Goal: Task Accomplishment & Management: Complete application form

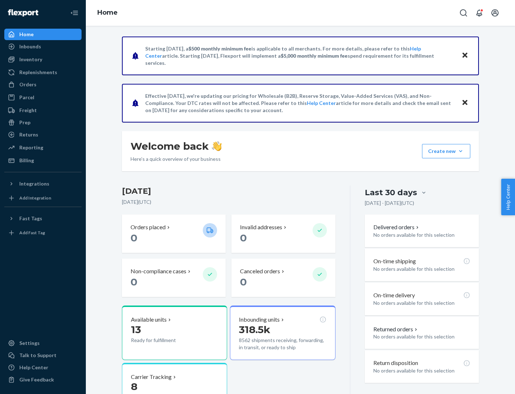
click at [461, 151] on button "Create new Create new inbound Create new order Create new product" at bounding box center [446, 151] width 48 height 14
click at [43, 47] on div "Inbounds" at bounding box center [43, 47] width 76 height 10
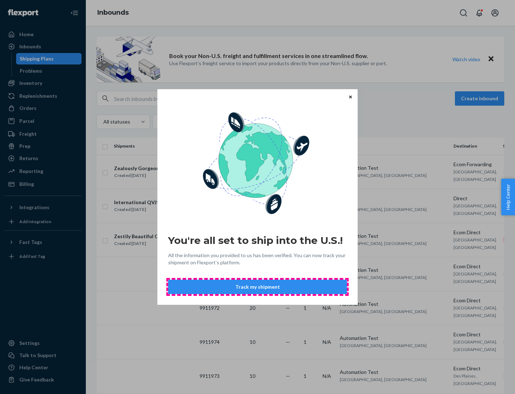
click at [258, 287] on button "Track my shipment" at bounding box center [257, 286] width 179 height 14
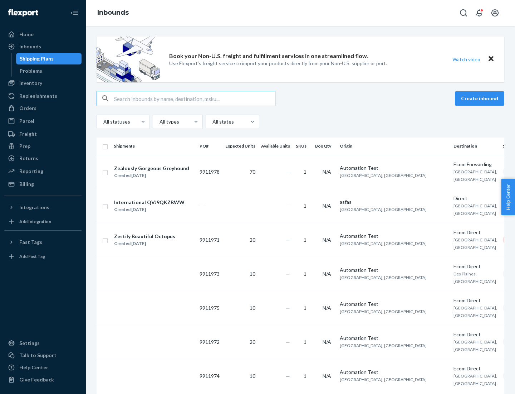
click at [481, 98] on button "Create inbound" at bounding box center [479, 98] width 49 height 14
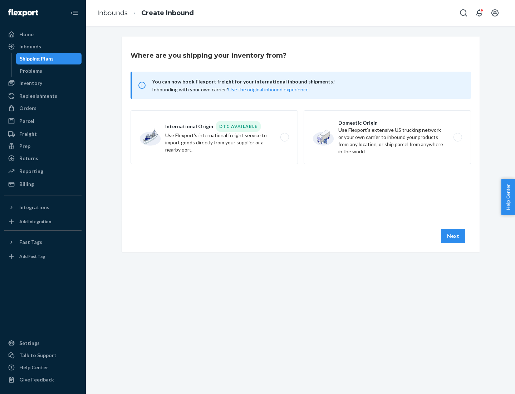
click at [214, 137] on label "International Origin DTC Available Use Flexport's international freight service…" at bounding box center [214, 137] width 167 height 54
click at [284, 137] on input "International Origin DTC Available Use Flexport's international freight service…" at bounding box center [286, 137] width 5 height 5
radio input "true"
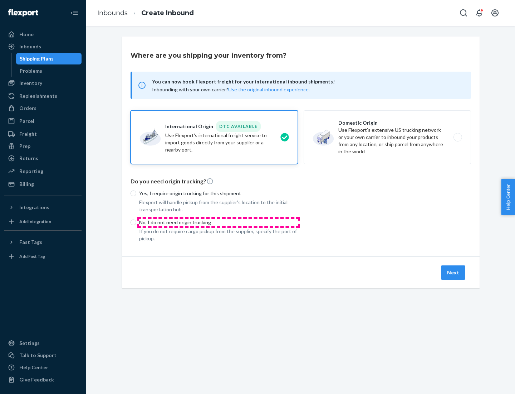
click at [219, 222] on p "No, I do not need origin trucking" at bounding box center [218, 222] width 159 height 7
click at [136, 222] on input "No, I do not need origin trucking" at bounding box center [134, 222] width 6 height 6
radio input "true"
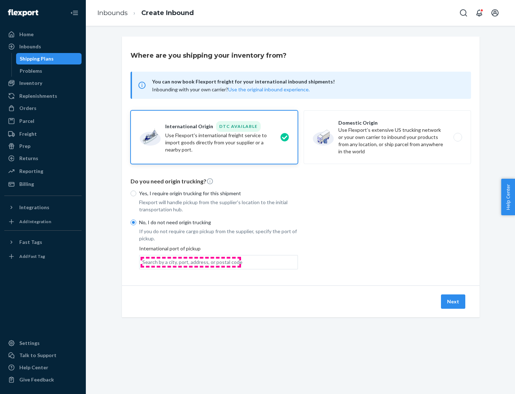
click at [191, 262] on div "Search by a city, port, address, or postal code" at bounding box center [192, 261] width 100 height 7
click at [143, 262] on input "Search by a city, port, address, or postal code" at bounding box center [142, 261] width 1 height 7
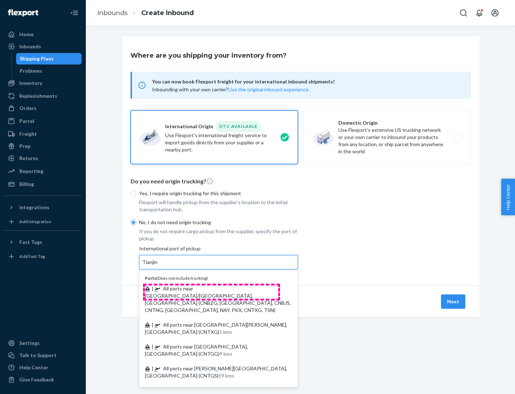
click at [211, 288] on span "| All ports near [GEOGRAPHIC_DATA]/[GEOGRAPHIC_DATA], [GEOGRAPHIC_DATA] (CNBZG,…" at bounding box center [218, 299] width 146 height 28
click at [158, 265] on input "Tianjin" at bounding box center [150, 261] width 16 height 7
type input "All ports near [GEOGRAPHIC_DATA]/[GEOGRAPHIC_DATA], [GEOGRAPHIC_DATA] (CNBZG, […"
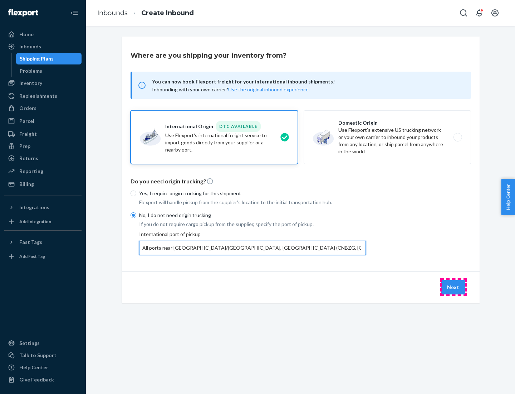
click at [454, 287] on button "Next" at bounding box center [453, 287] width 24 height 14
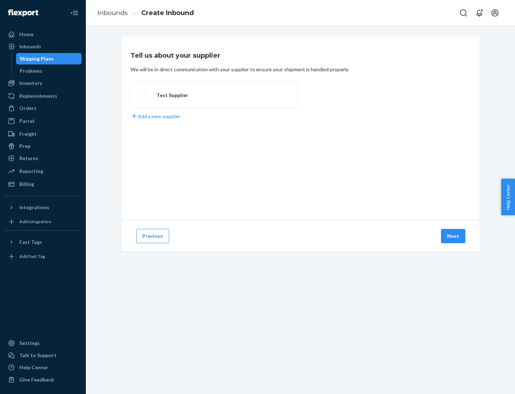
click at [214, 95] on label "Test Supplier" at bounding box center [214, 95] width 167 height 26
click at [144, 95] on input "Test Supplier" at bounding box center [142, 95] width 5 height 5
radio input "true"
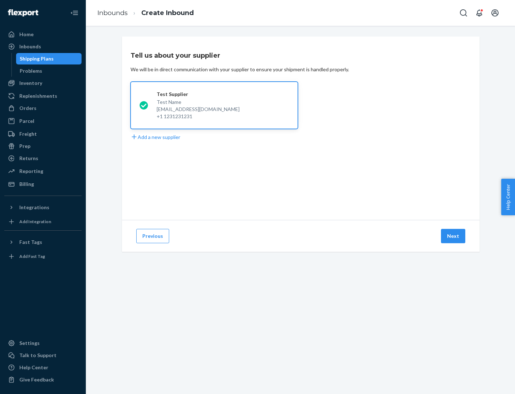
click at [454, 236] on button "Next" at bounding box center [453, 236] width 24 height 14
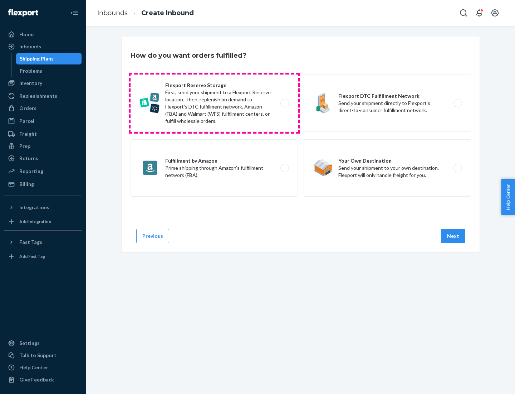
click at [214, 103] on label "Flexport Reserve Storage First, send your shipment to a Flexport Reserve locati…" at bounding box center [214, 102] width 167 height 57
click at [284, 103] on input "Flexport Reserve Storage First, send your shipment to a Flexport Reserve locati…" at bounding box center [286, 103] width 5 height 5
radio input "true"
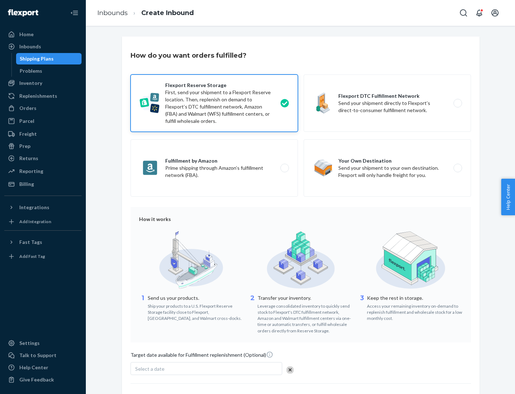
scroll to position [59, 0]
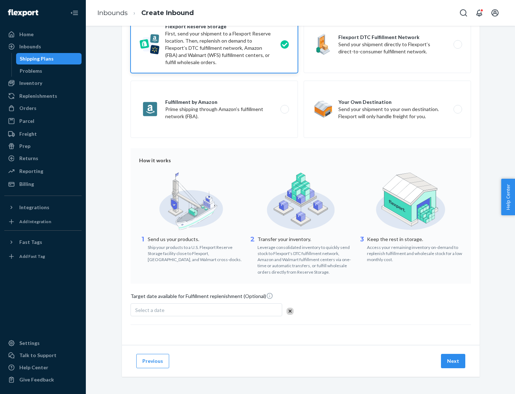
click at [454, 360] on button "Next" at bounding box center [453, 360] width 24 height 14
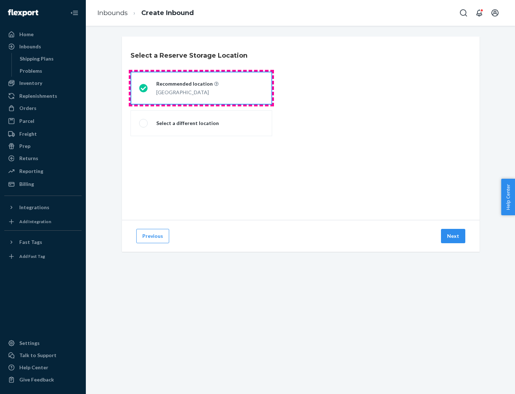
click at [201, 88] on div "[GEOGRAPHIC_DATA]" at bounding box center [187, 91] width 62 height 9
click at [144, 88] on input "Recommended location [GEOGRAPHIC_DATA]" at bounding box center [141, 88] width 5 height 5
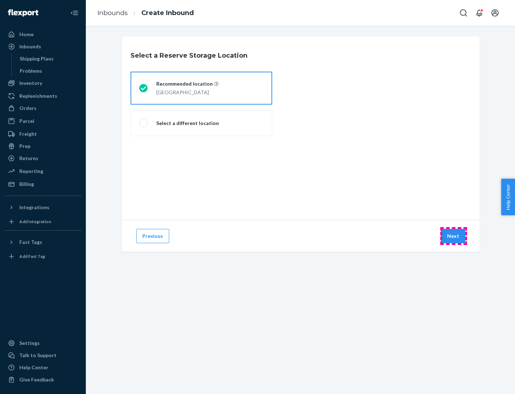
click at [454, 236] on button "Next" at bounding box center [453, 236] width 24 height 14
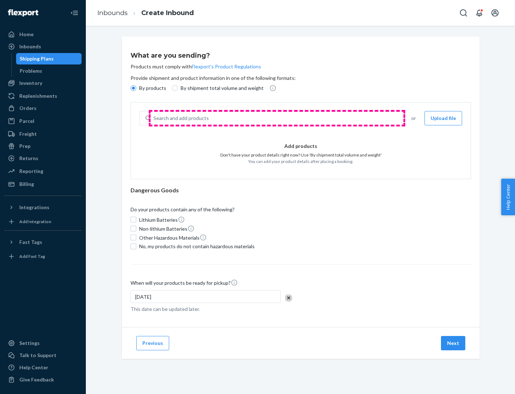
click at [277, 118] on div "Search and add products" at bounding box center [277, 118] width 252 height 13
click at [154, 118] on input "Search and add products" at bounding box center [153, 117] width 1 height 7
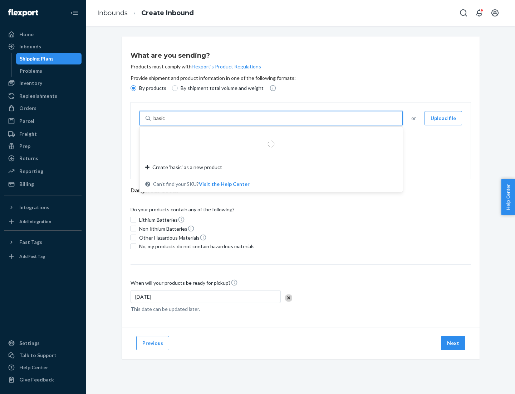
type input "basic"
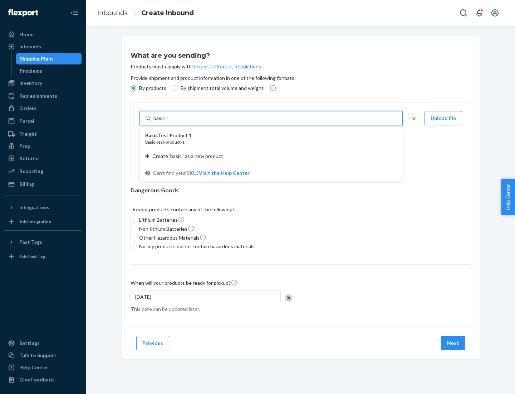
click at [269, 135] on div "Basic Test Product 1" at bounding box center [268, 135] width 246 height 7
click at [166, 122] on input "basic" at bounding box center [159, 117] width 13 height 7
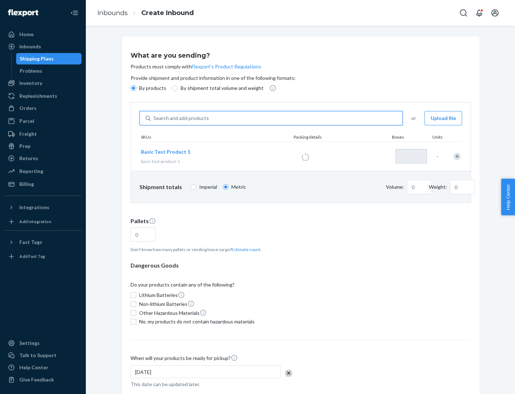
type input "1"
type input "1.09"
type input "3.27"
type input "3"
type input "0.01"
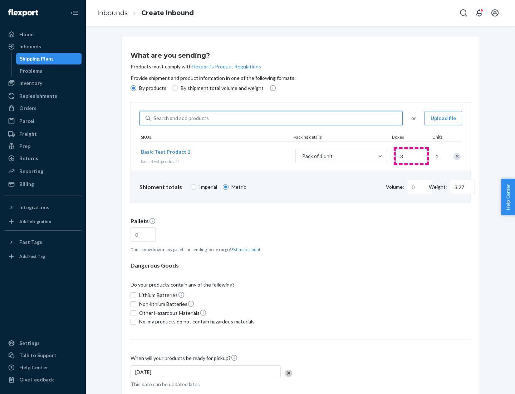
type input "32.66"
type input "30"
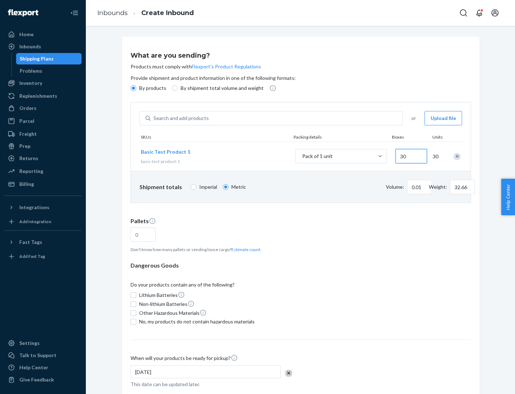
type input "0.07"
type input "326.59"
type input "300"
type input "0.68"
type input "3265.86"
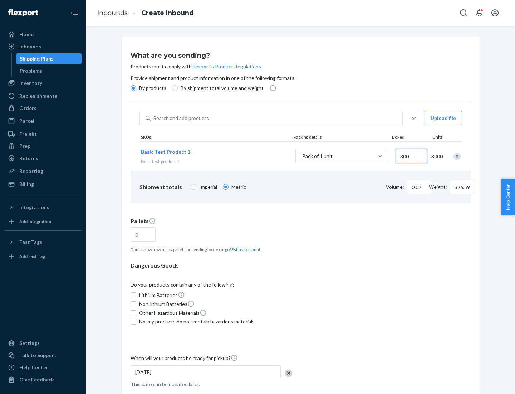
type input "3000"
type input "1.09"
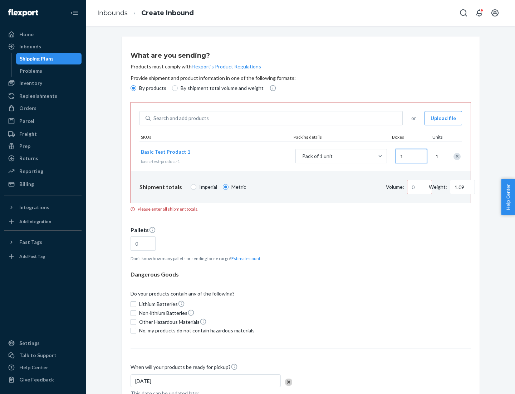
type input "10"
type input "10.89"
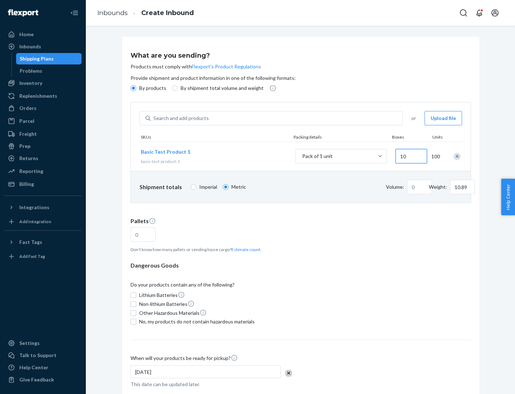
type input "0.02"
type input "108.86"
type input "1000"
type input "0.23"
type input "1088.62"
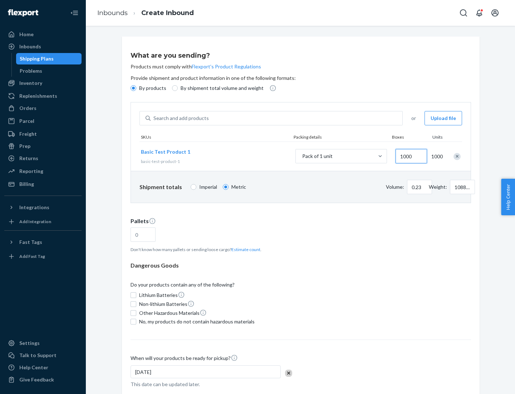
scroll to position [25, 0]
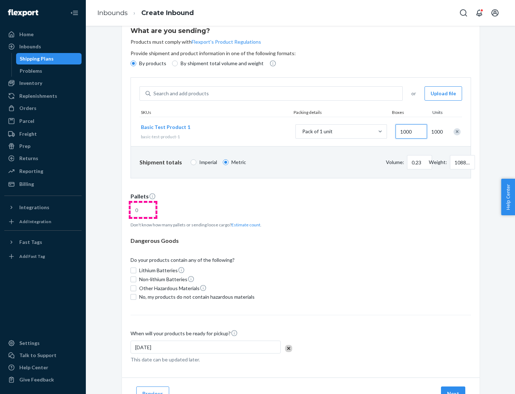
type input "1000"
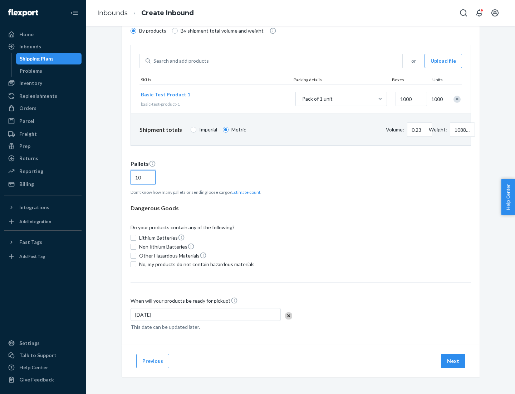
type input "10"
click at [196, 264] on span "No, my products do not contain hazardous materials" at bounding box center [197, 263] width 116 height 7
click at [136, 264] on input "No, my products do not contain hazardous materials" at bounding box center [134, 264] width 6 height 6
checkbox input "true"
click at [454, 361] on button "Next" at bounding box center [453, 360] width 24 height 14
